Goal: Navigation & Orientation: Find specific page/section

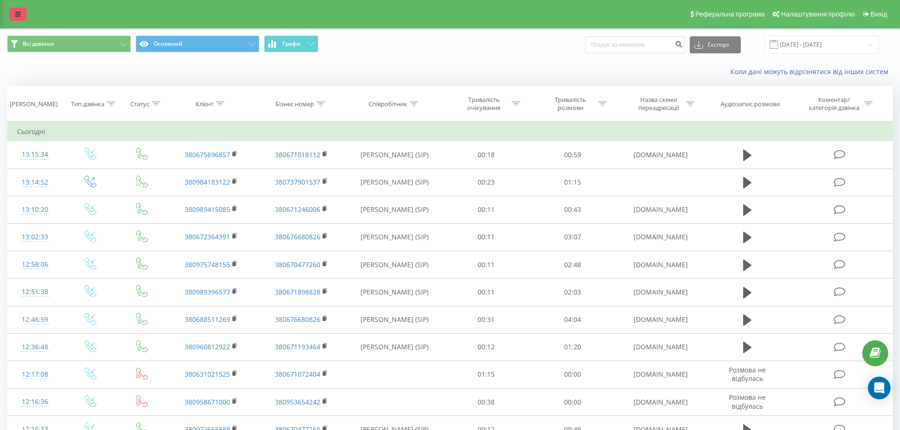
click at [17, 9] on link at bounding box center [17, 14] width 17 height 13
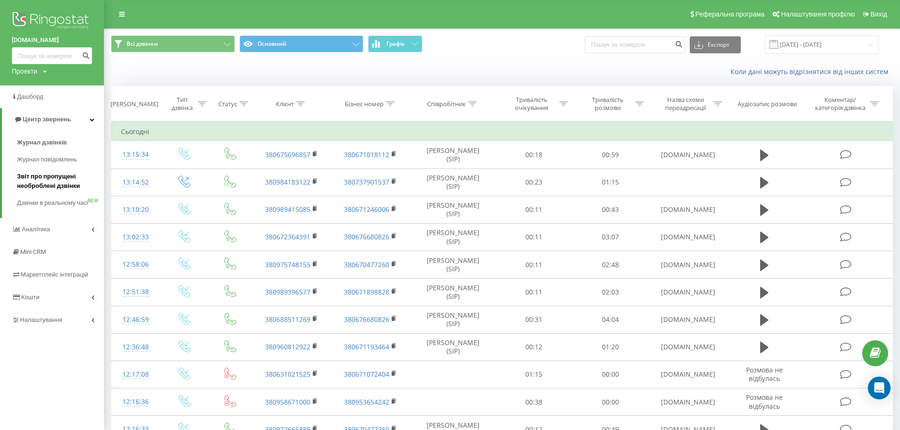
click at [42, 182] on span "Звіт про пропущені необроблені дзвінки" at bounding box center [58, 181] width 82 height 19
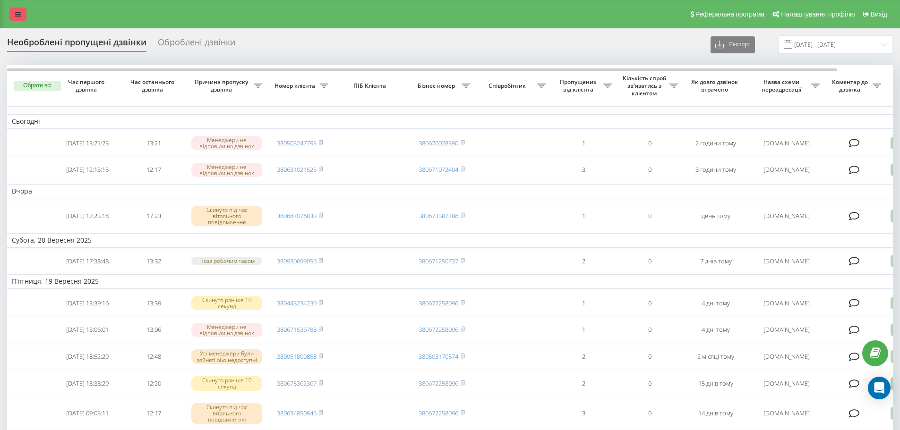
click at [19, 16] on icon at bounding box center [18, 14] width 6 height 7
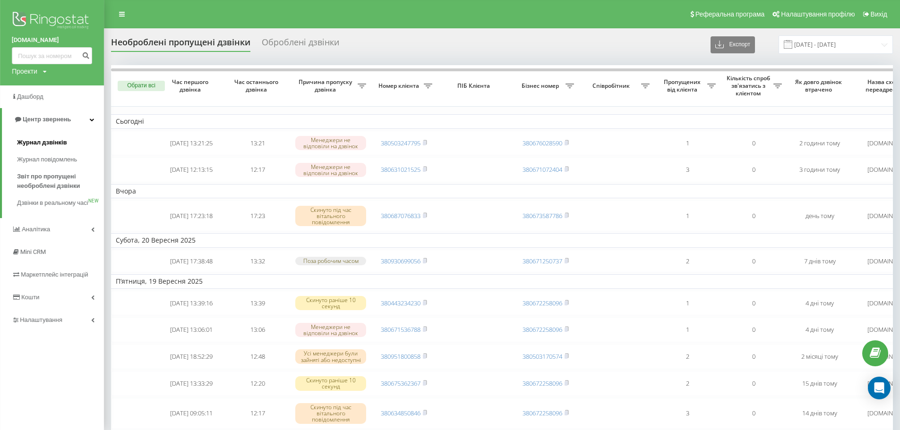
click at [40, 143] on span "Журнал дзвінків" at bounding box center [42, 142] width 50 height 9
